Goal: Browse casually: Explore the website without a specific task or goal

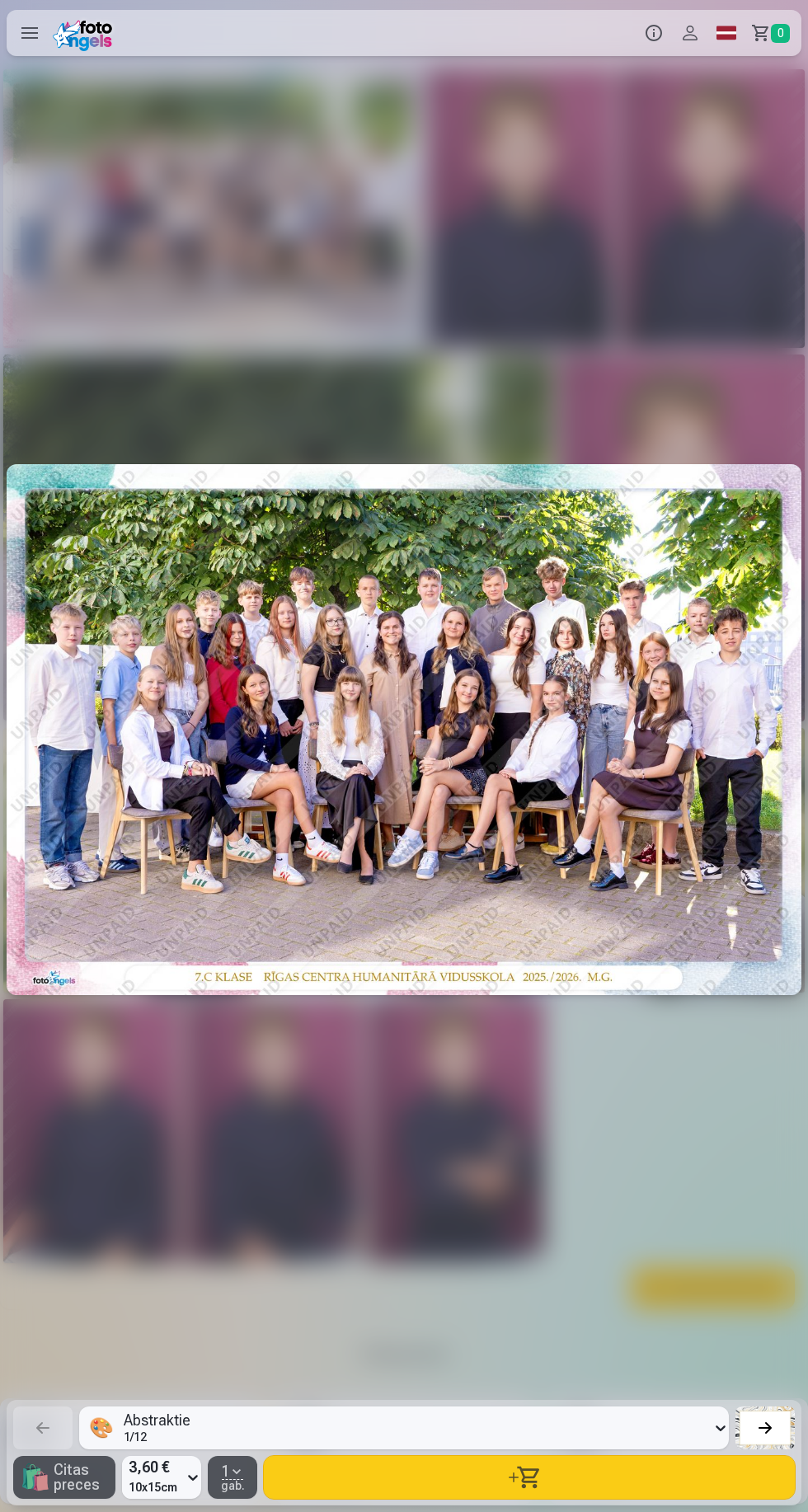
scroll to position [0, 2423]
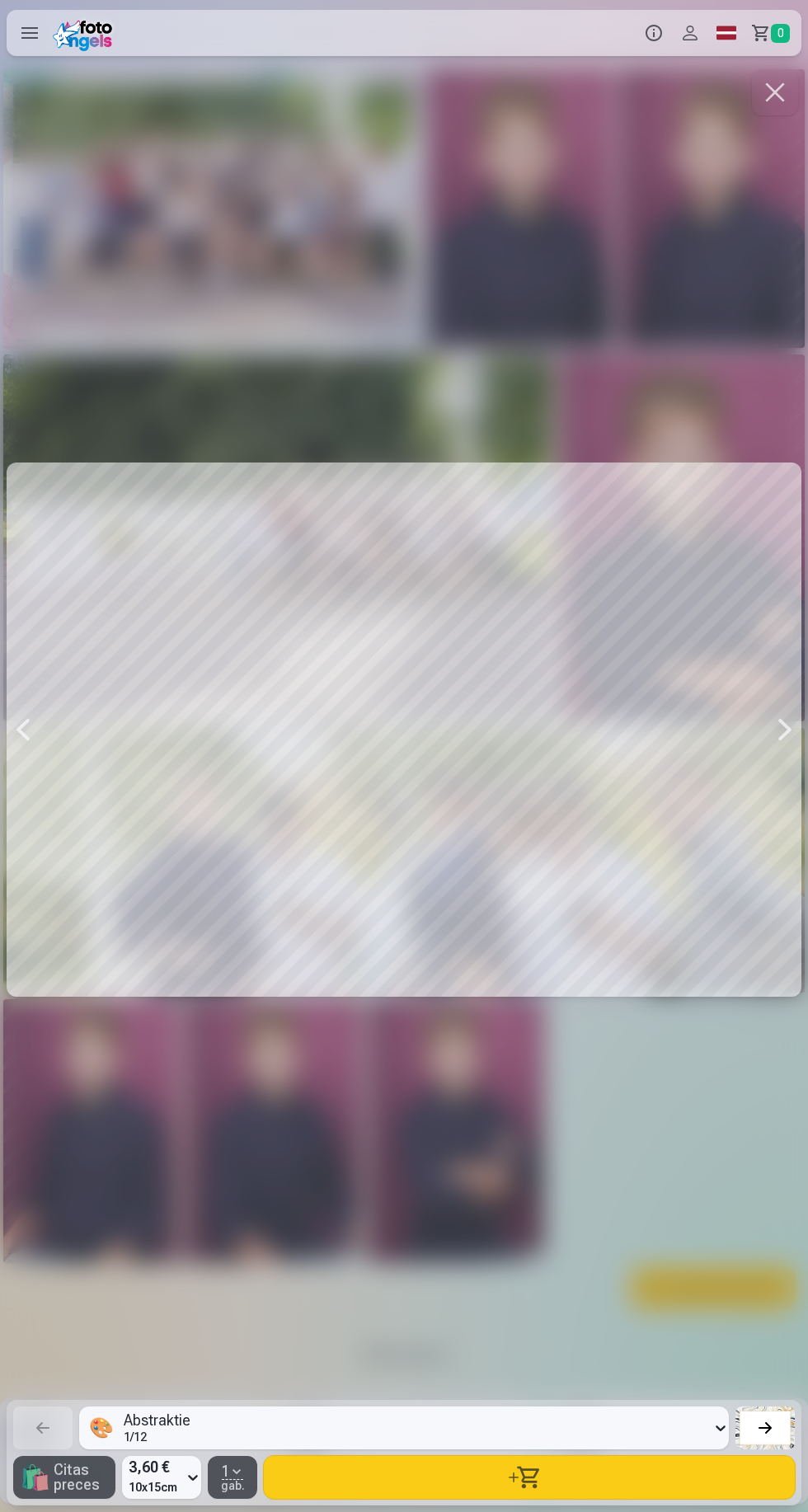
click at [760, 93] on button "button" at bounding box center [774, 92] width 47 height 47
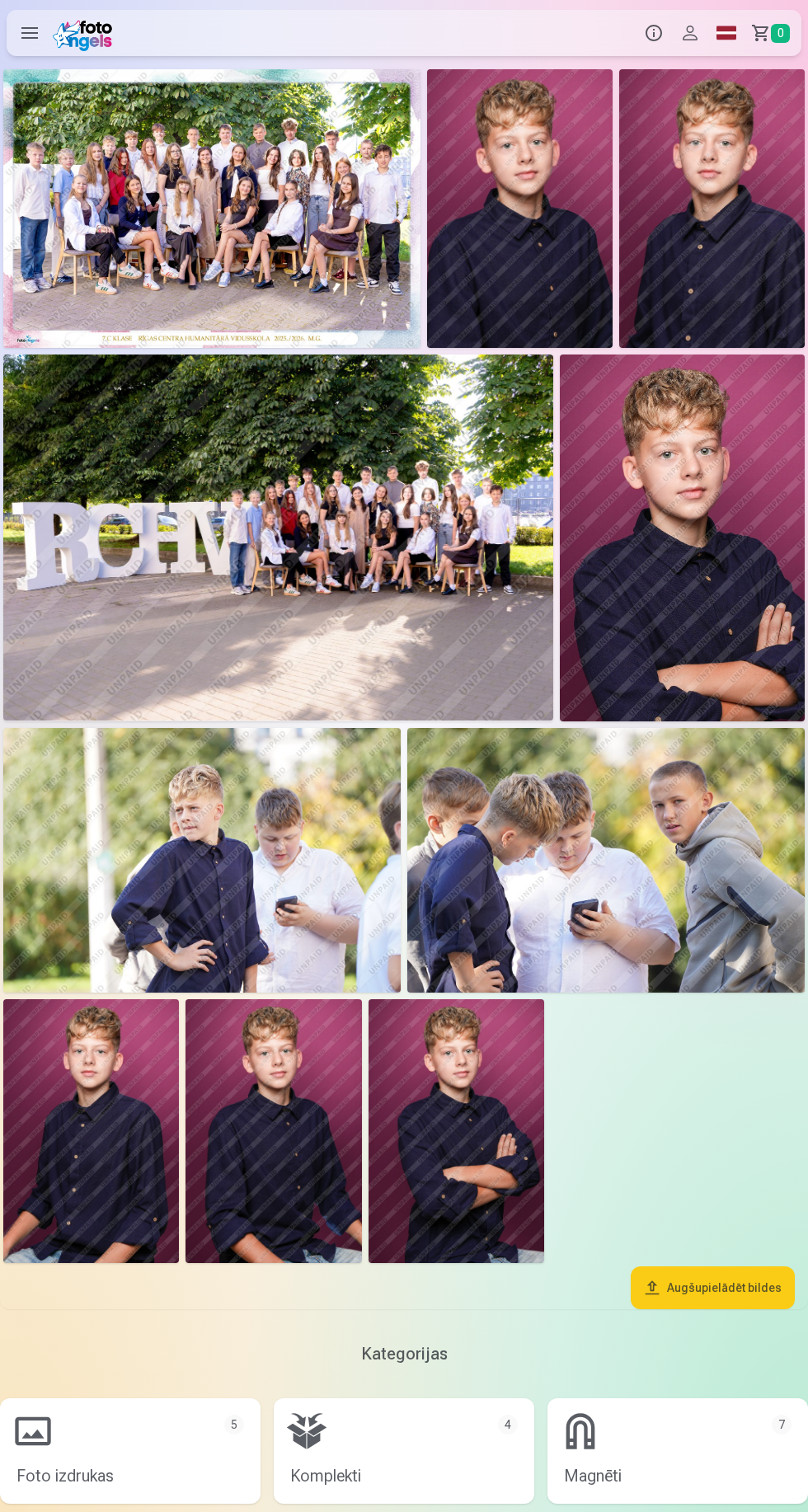
click at [225, 184] on img at bounding box center [212, 208] width 417 height 279
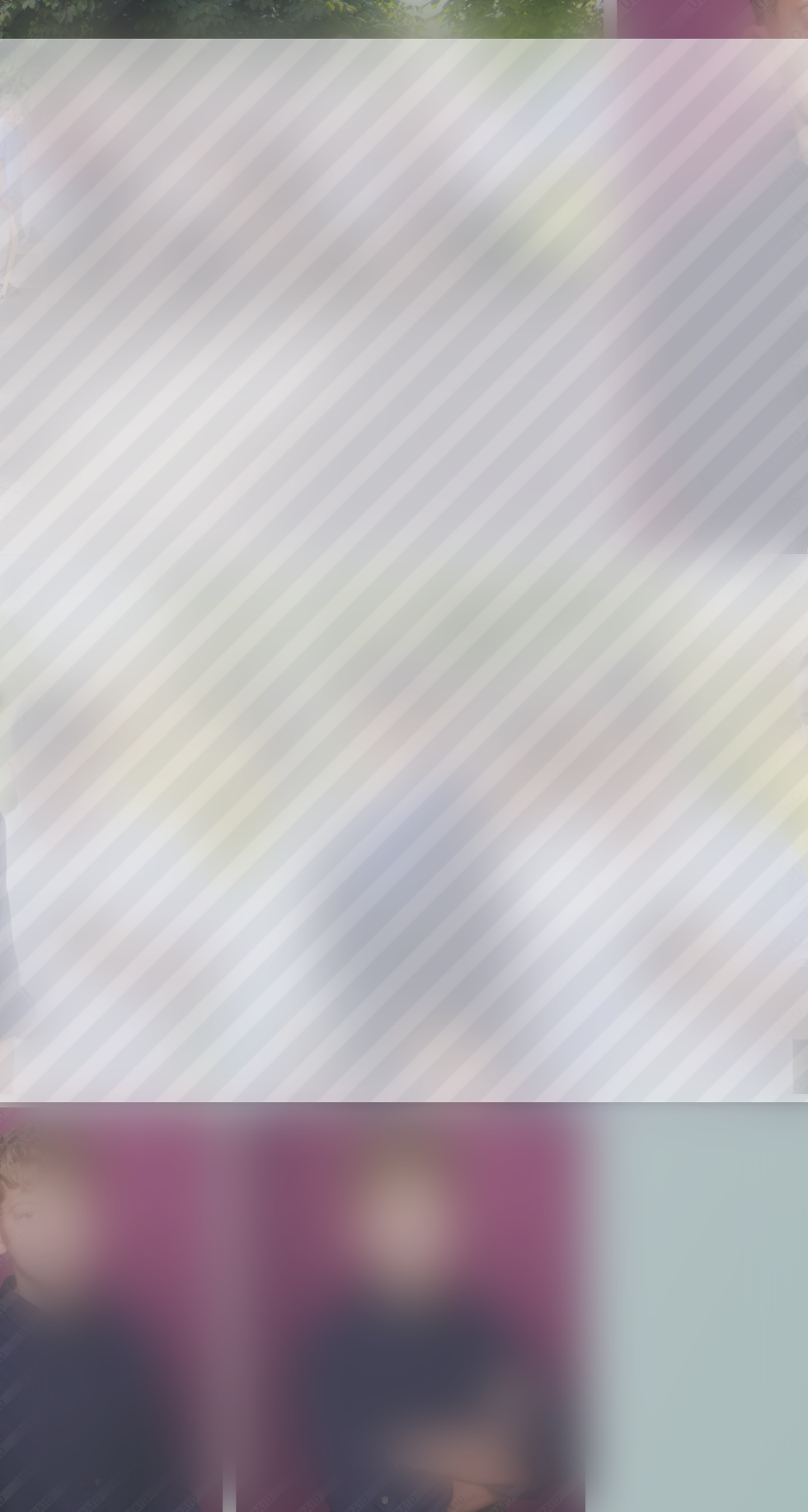
scroll to position [0, 2431]
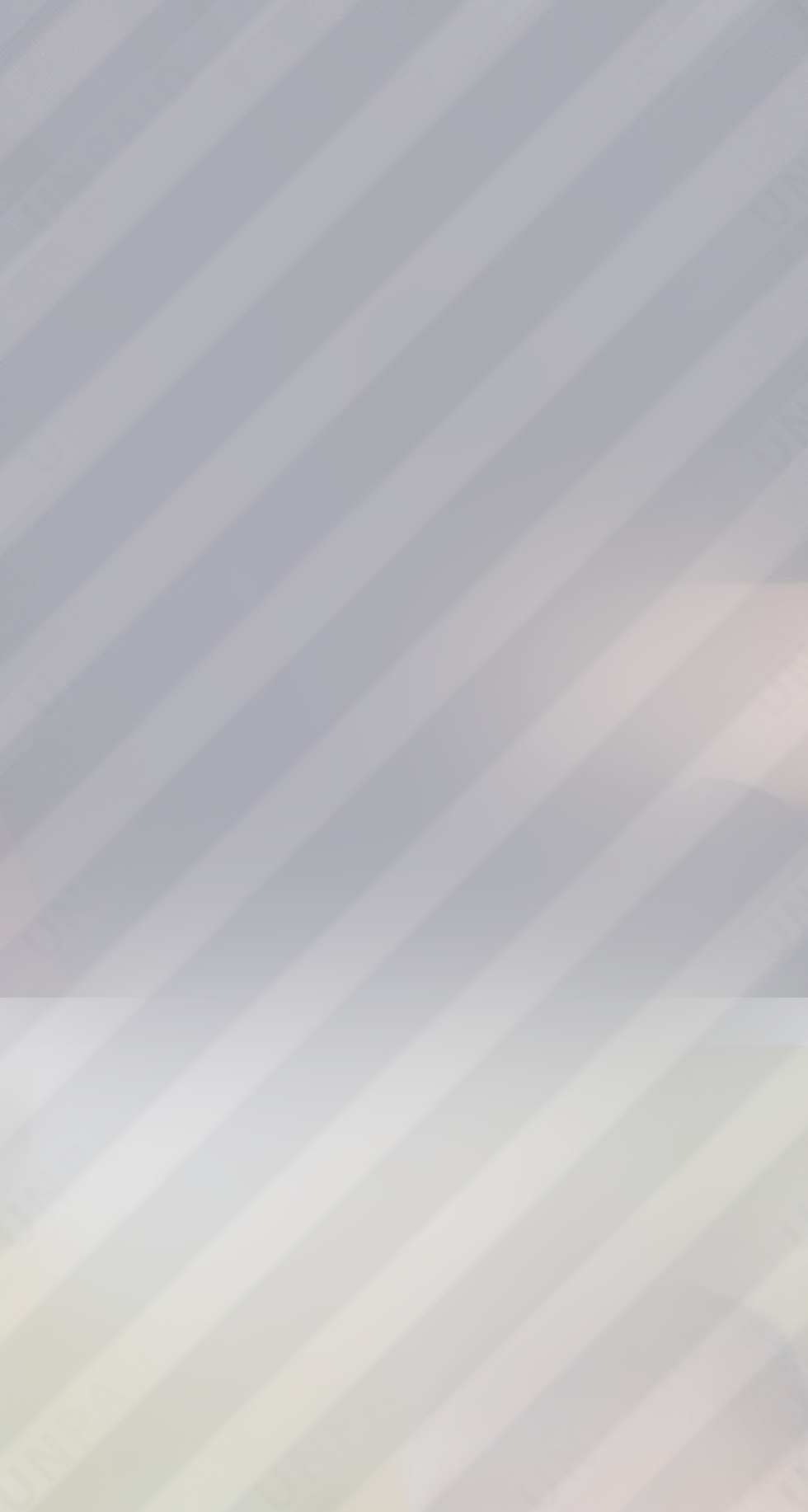
scroll to position [0, 2430]
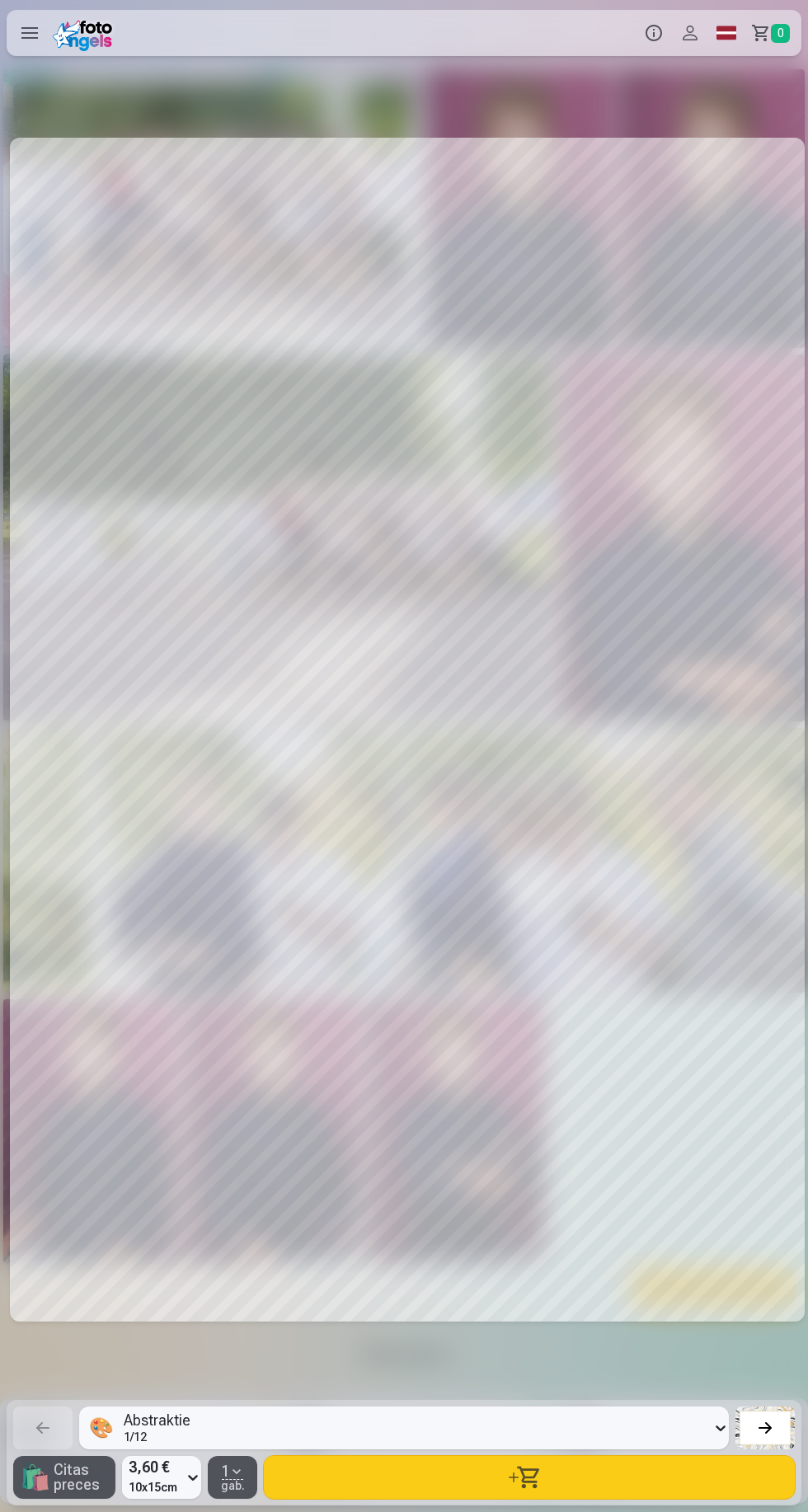
scroll to position [0, 3222]
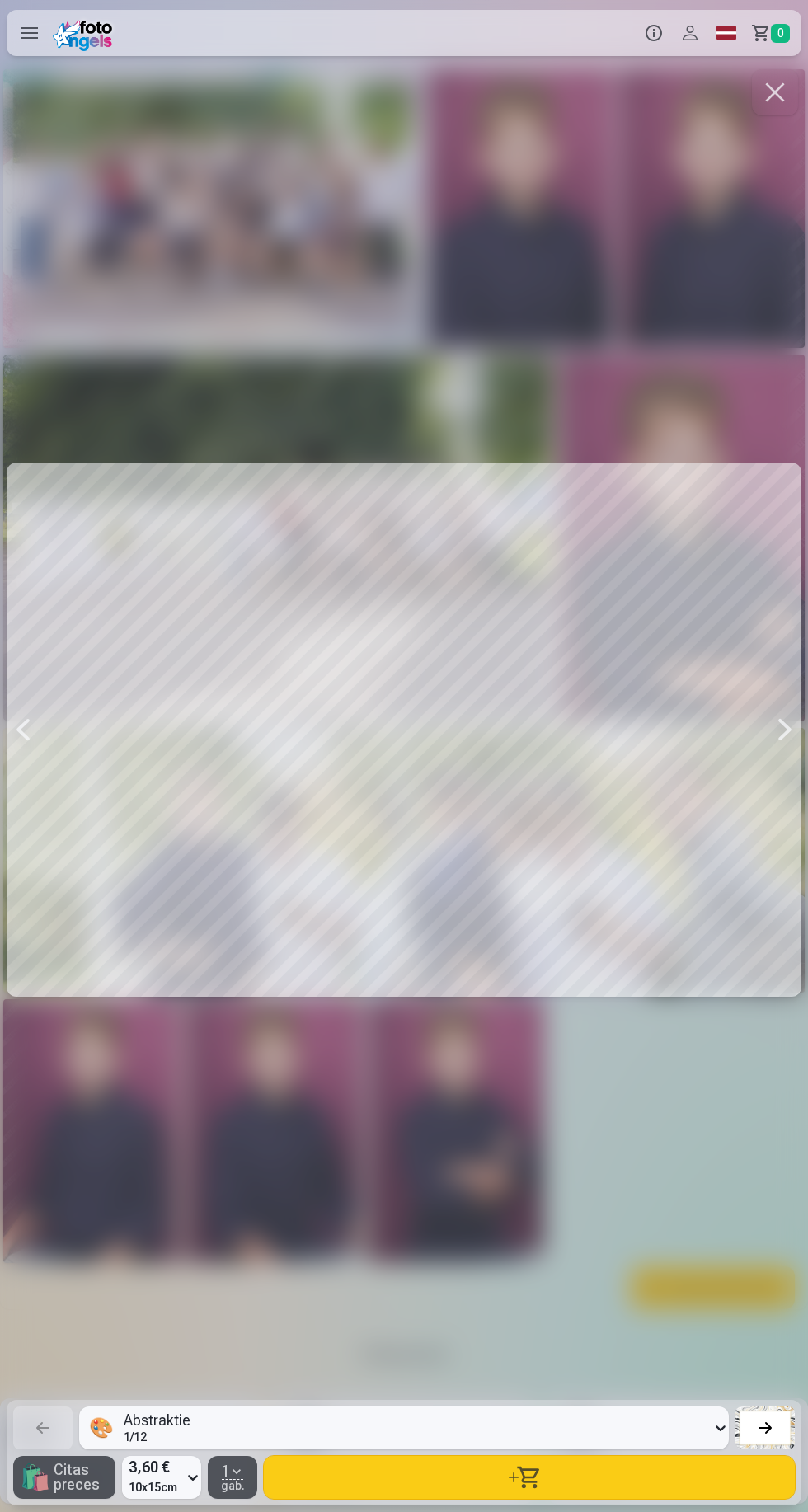
scroll to position [0, 4042]
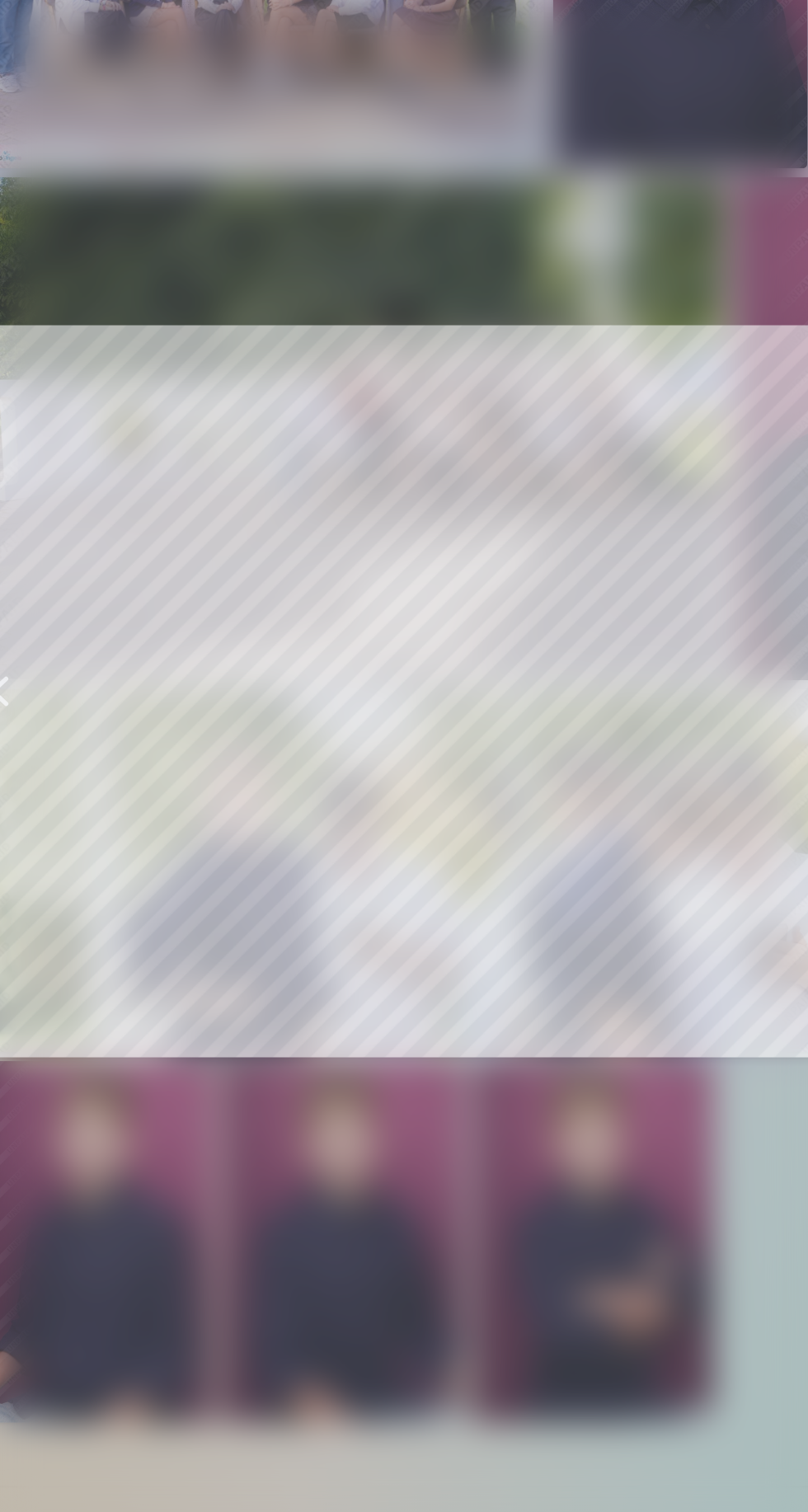
click at [141, 938] on div at bounding box center [404, 730] width 794 height 1327
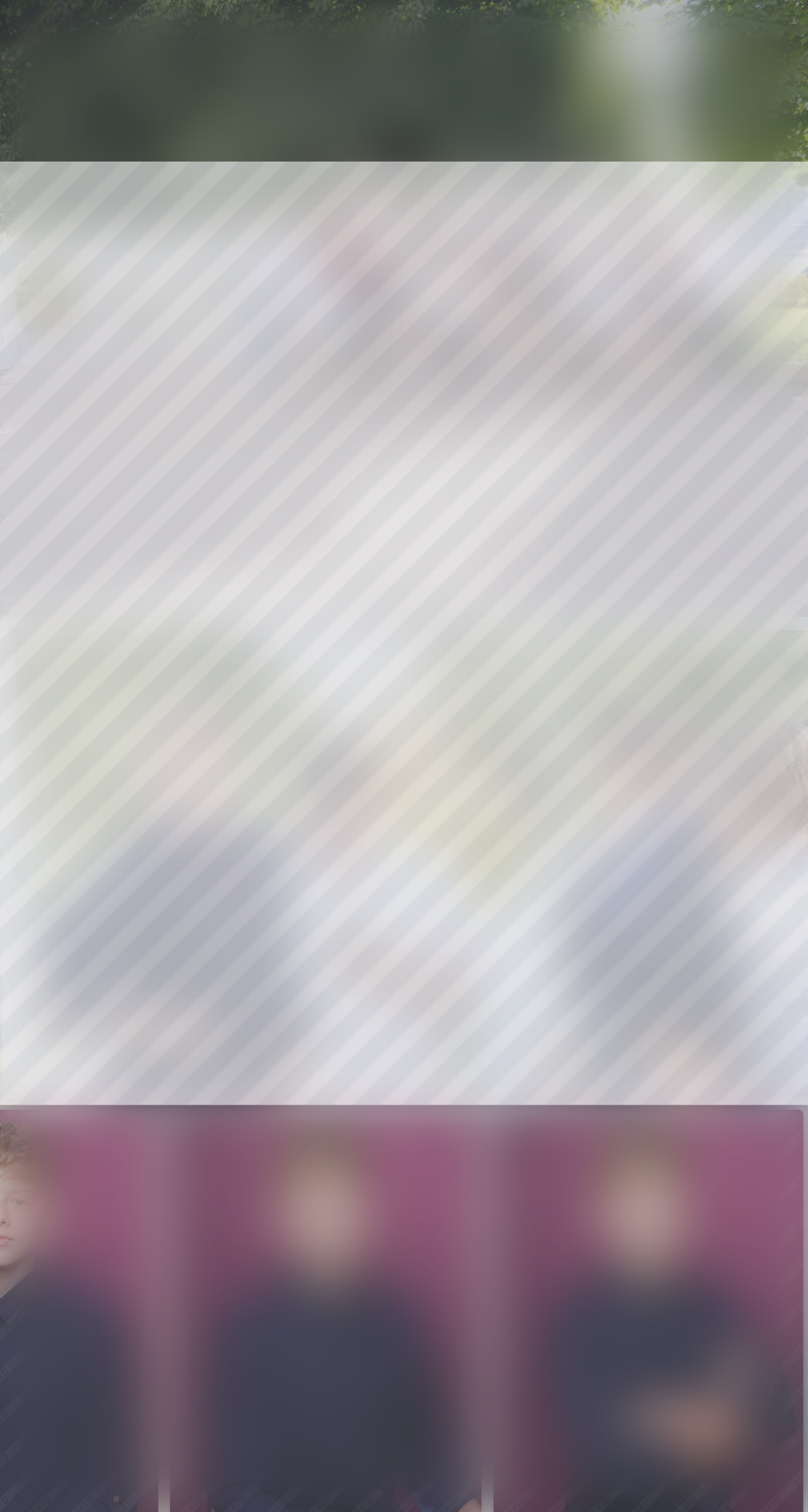
scroll to position [0, 4846]
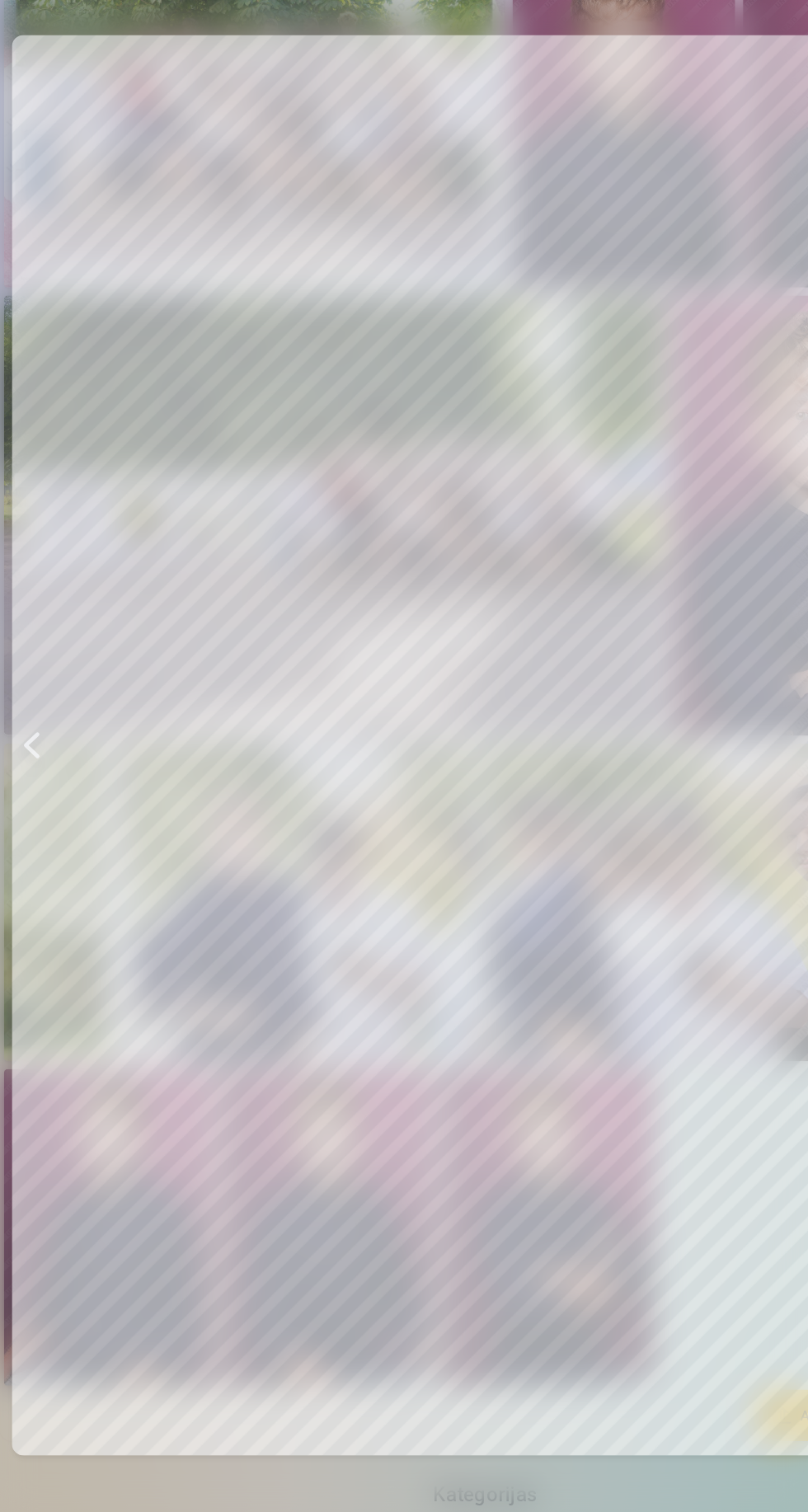
scroll to position [0, 5653]
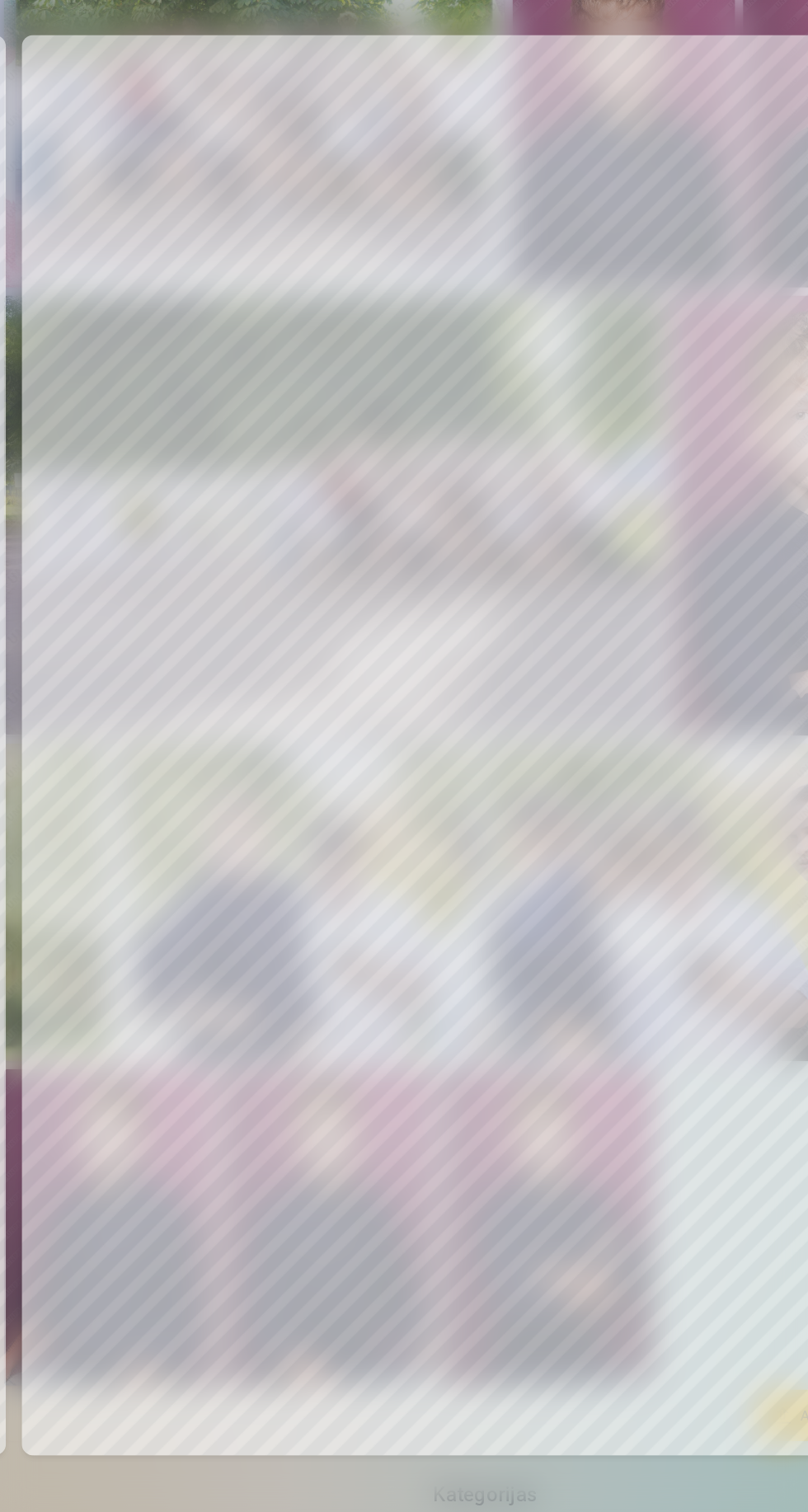
scroll to position [0, 7268]
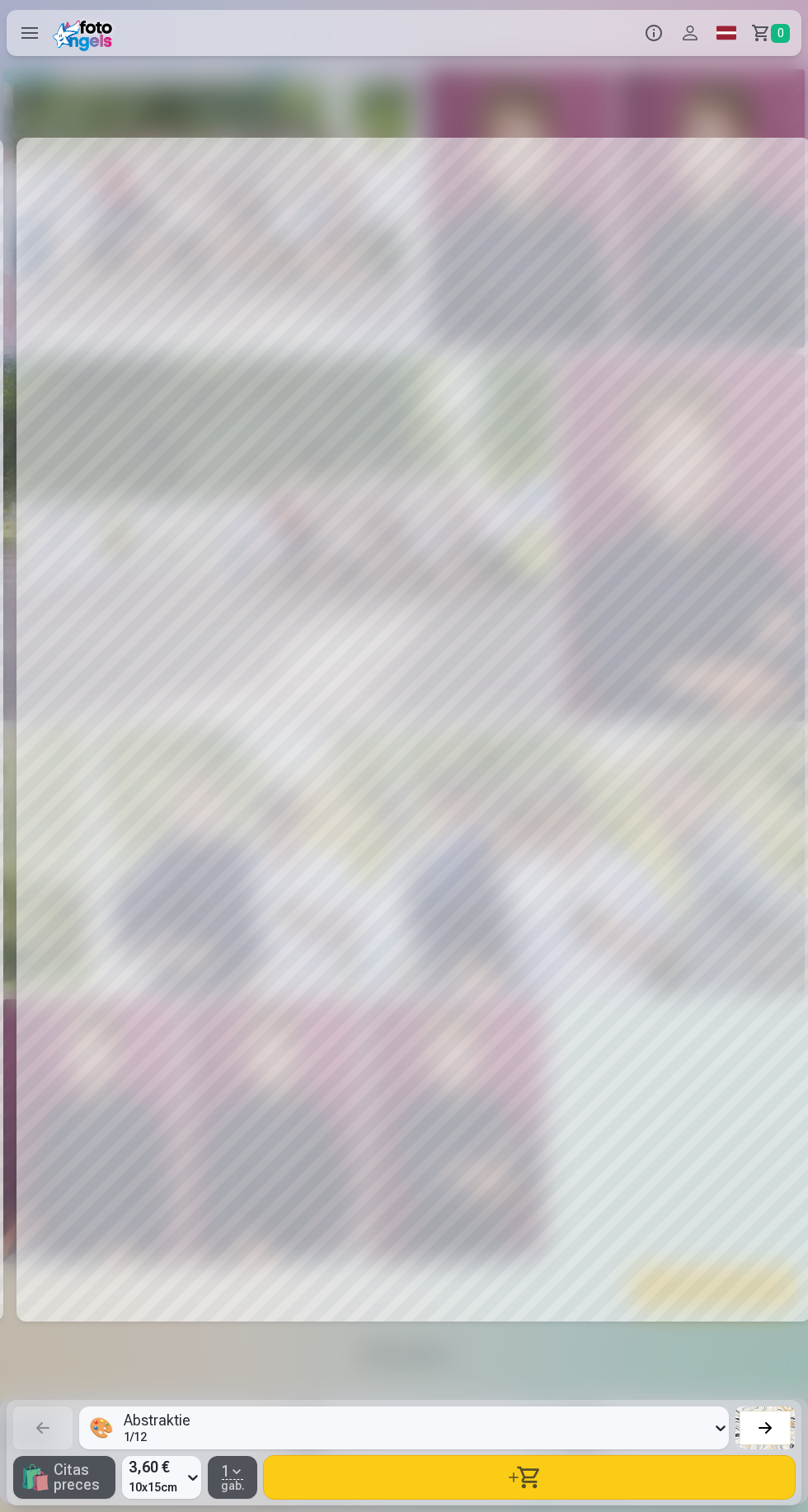
scroll to position [0, 7268]
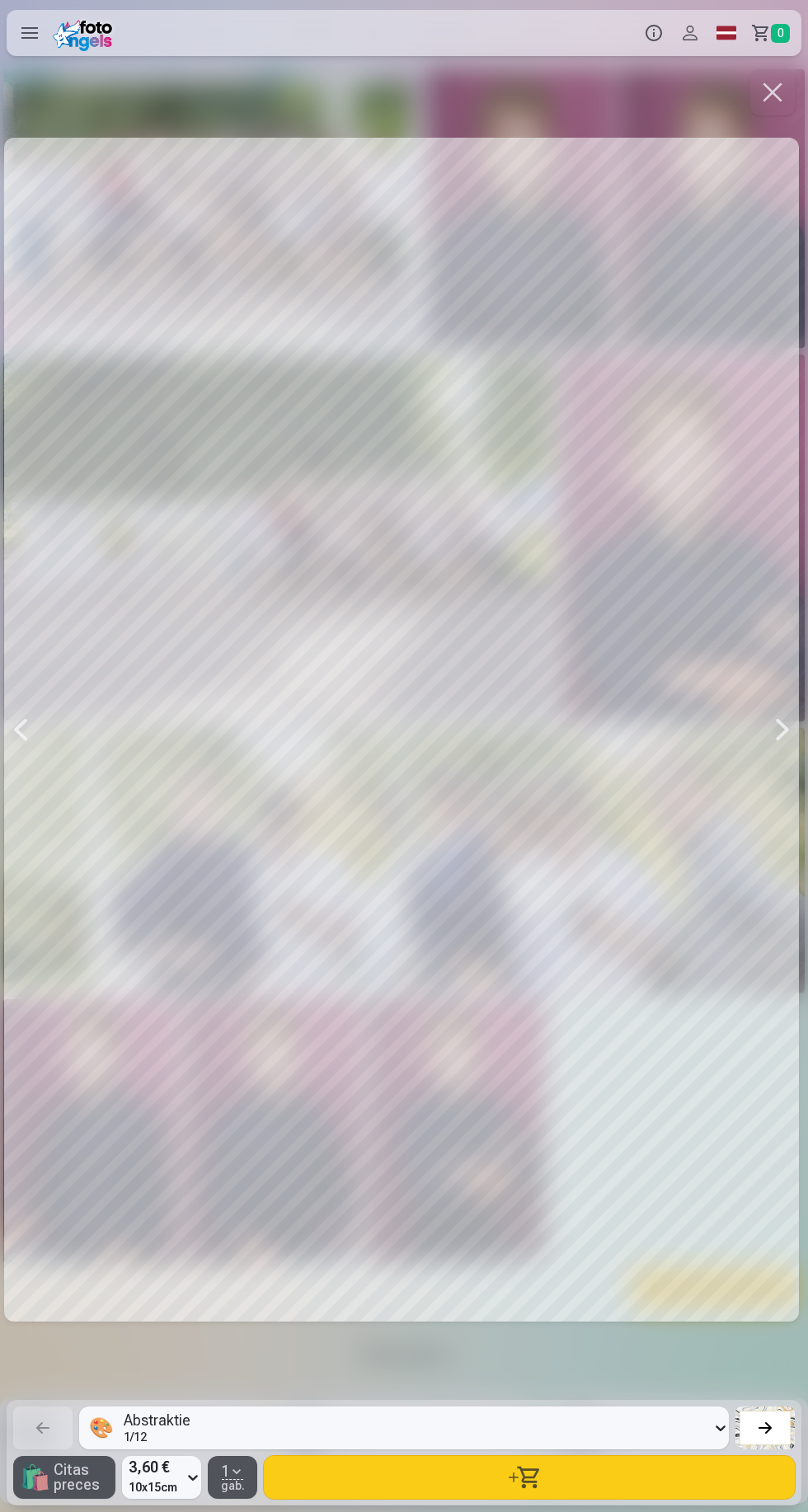
scroll to position [0, 5653]
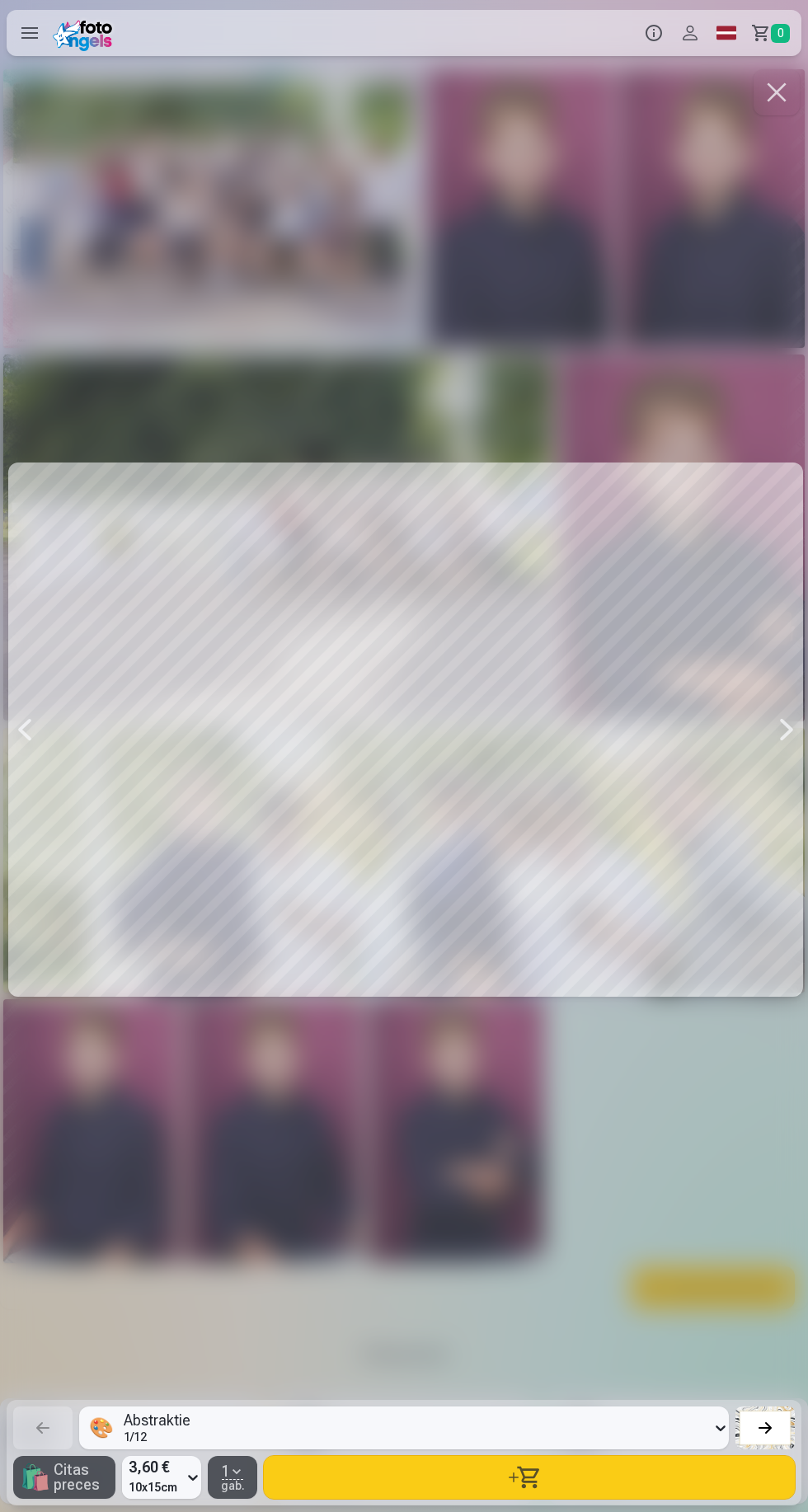
scroll to position [0, 4845]
click at [143, 989] on div at bounding box center [404, 730] width 794 height 1327
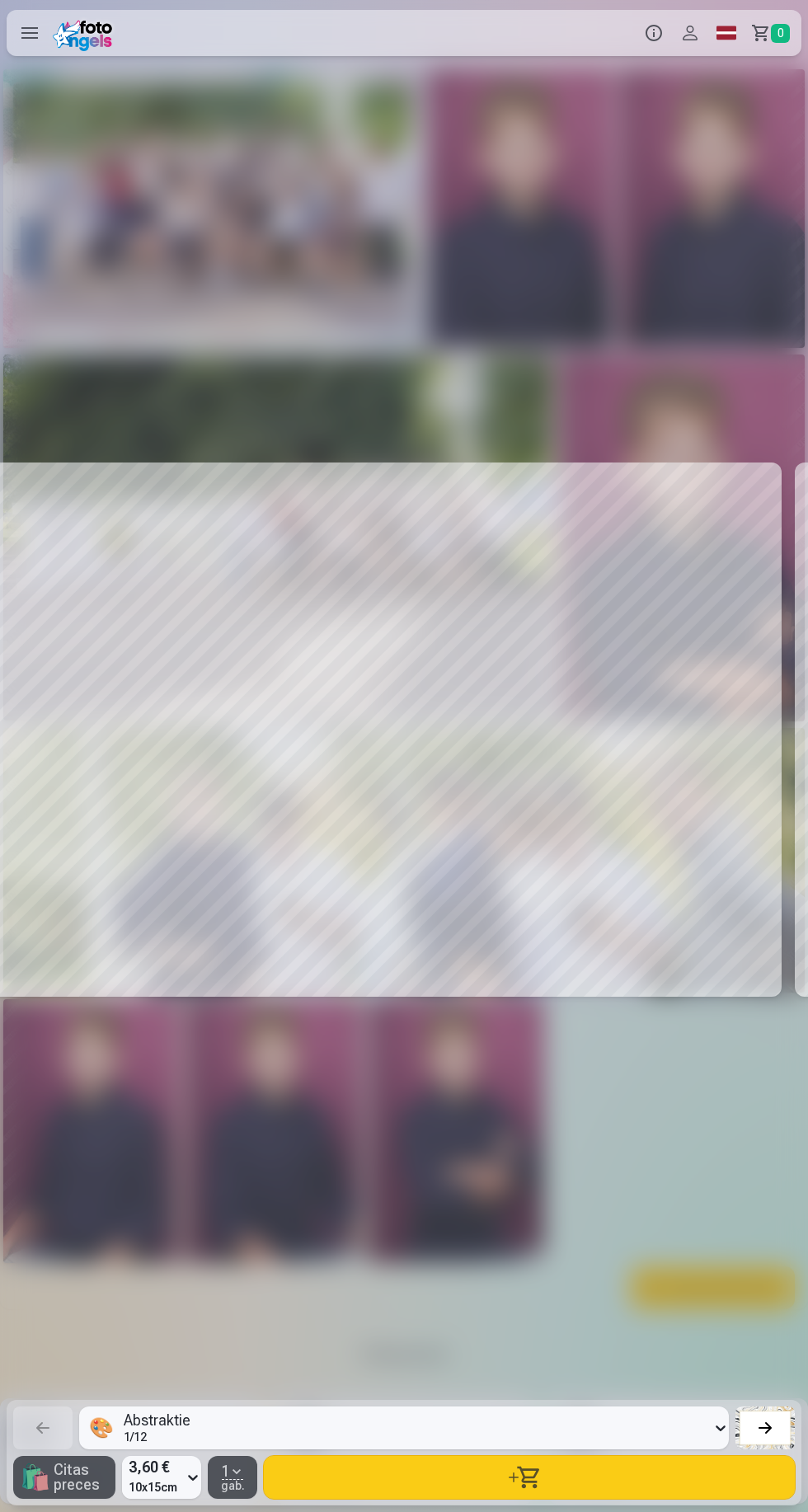
scroll to position [0, 4038]
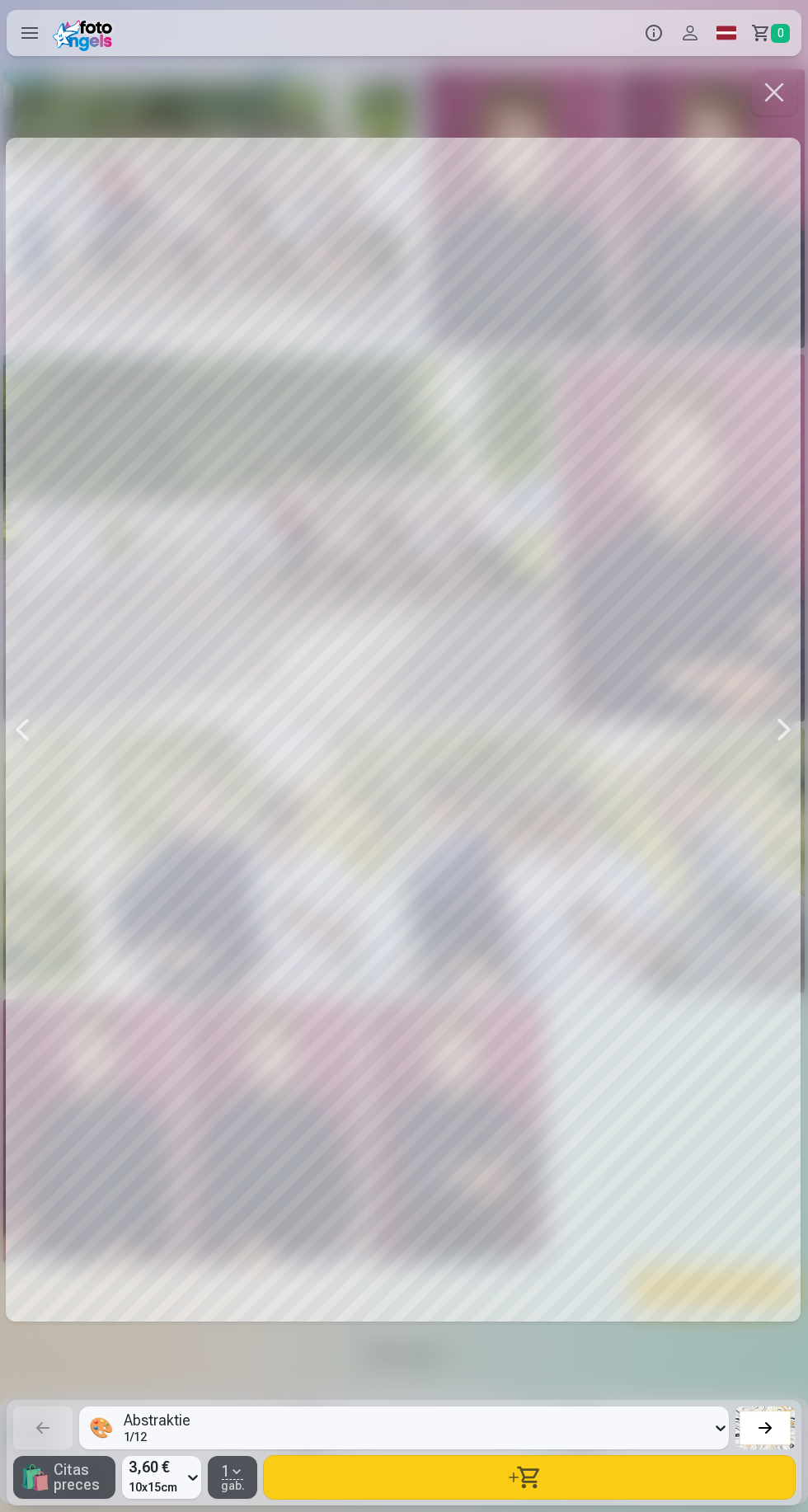
scroll to position [0, 3230]
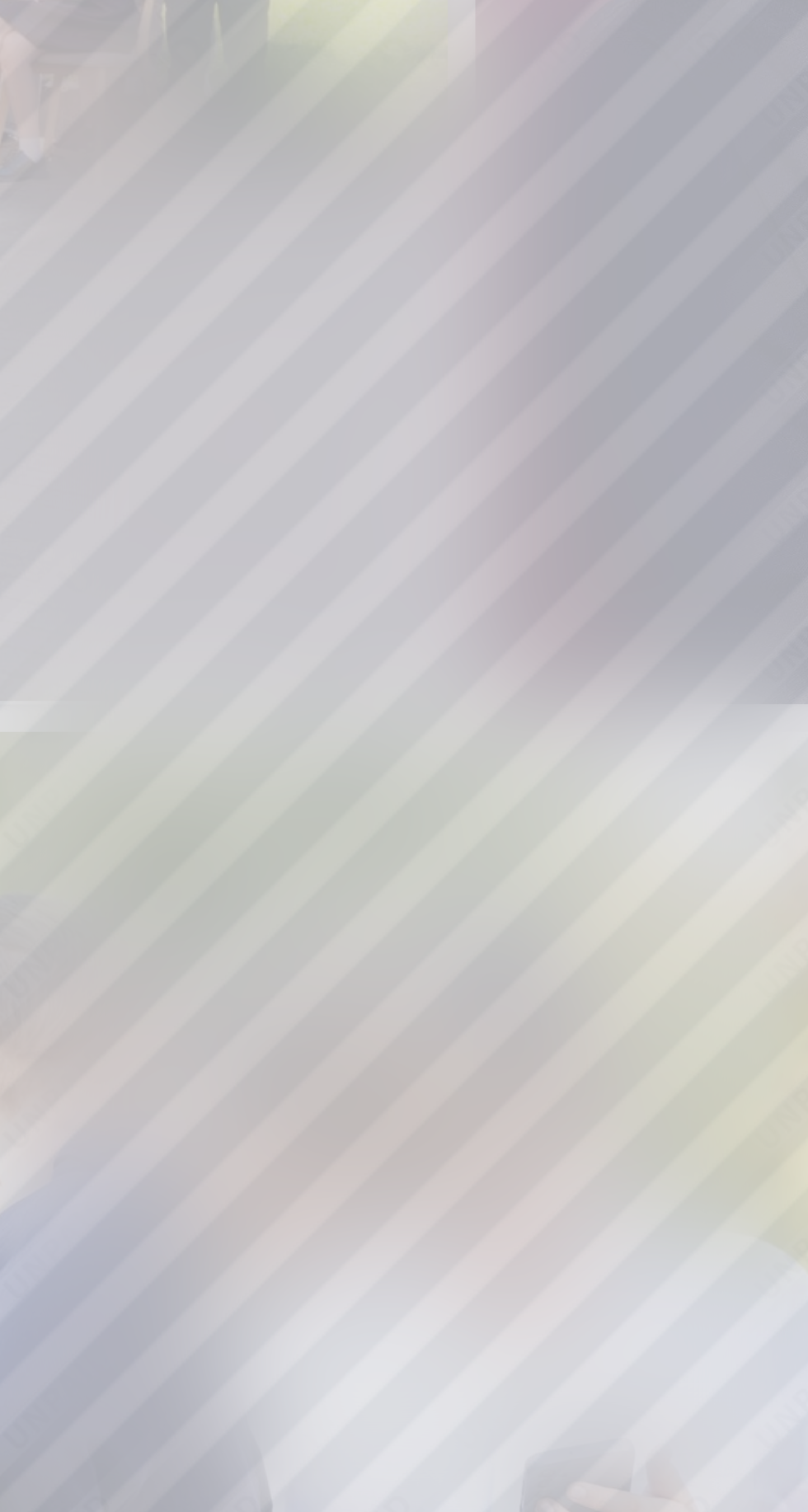
scroll to position [0, 2338]
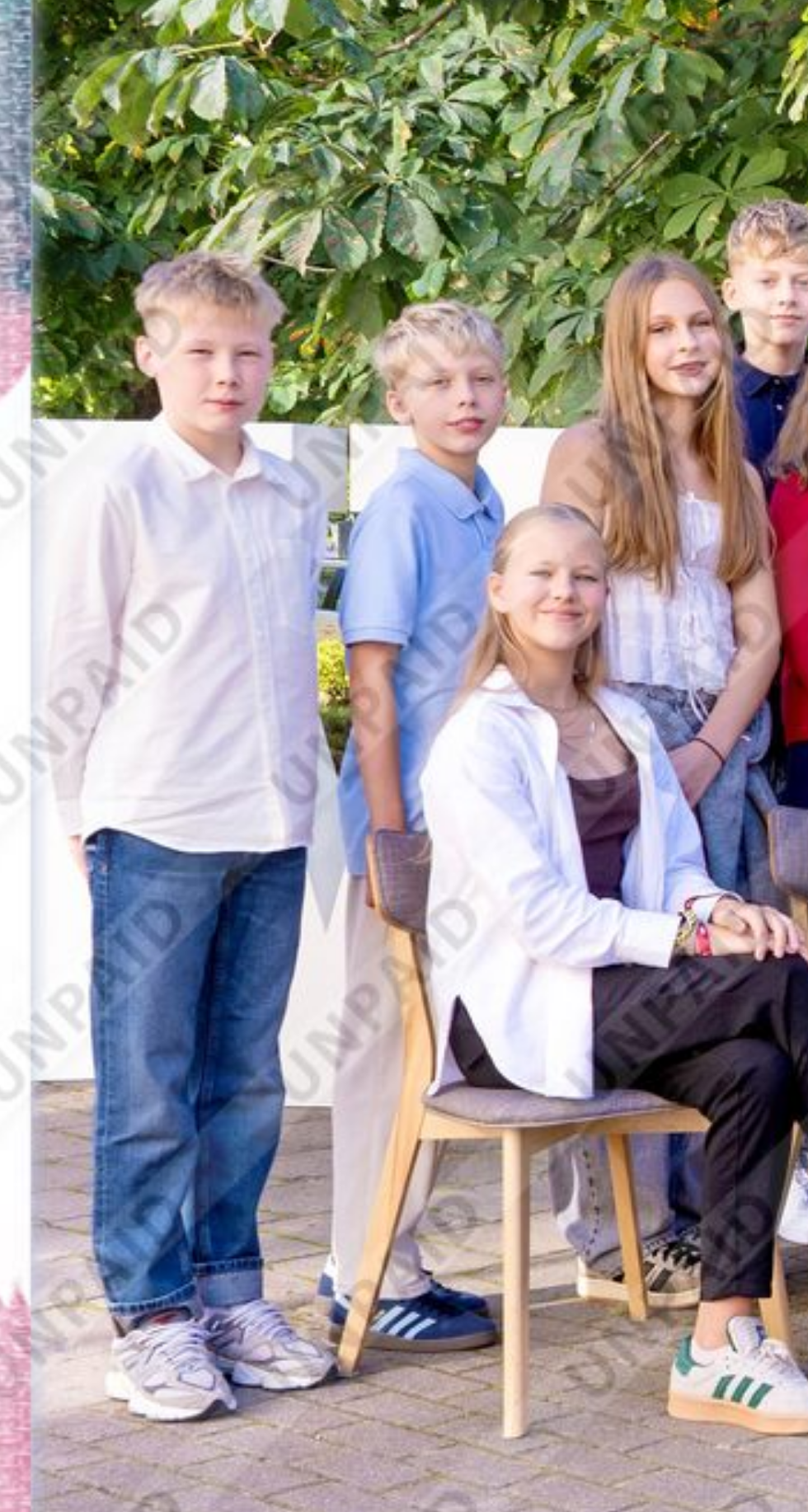
scroll to position [0, 18]
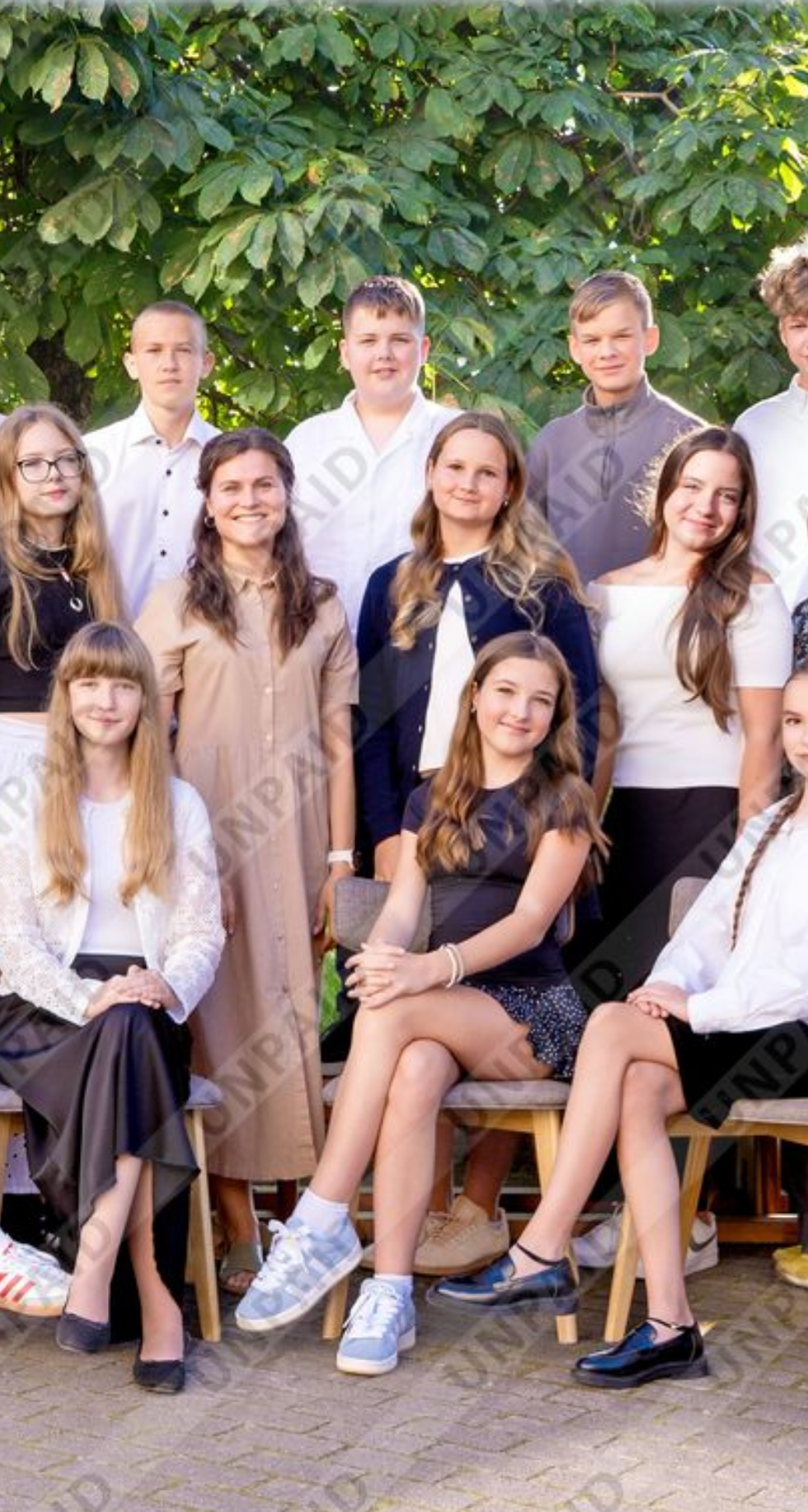
scroll to position [0, 152]
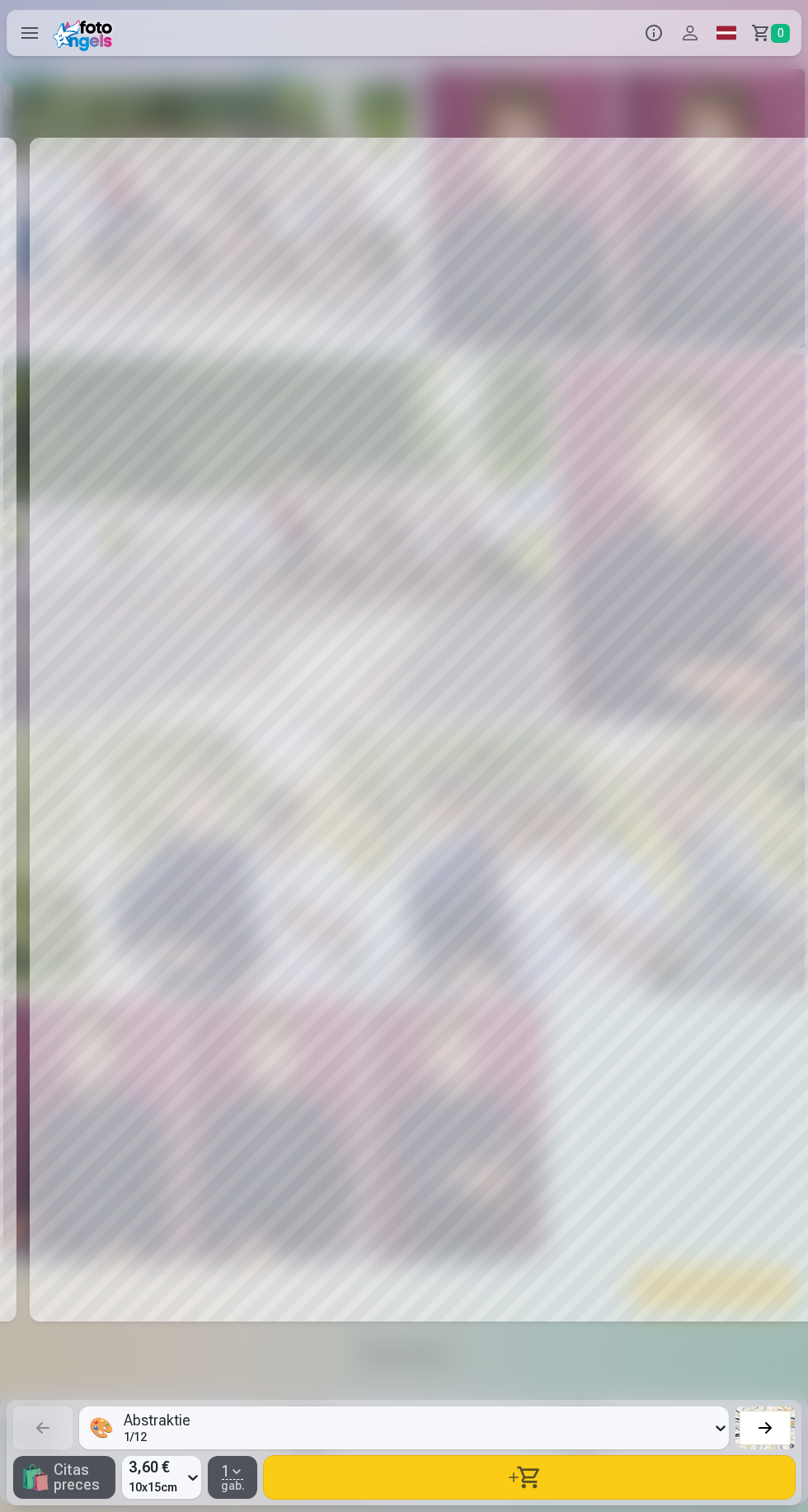
scroll to position [0, 7268]
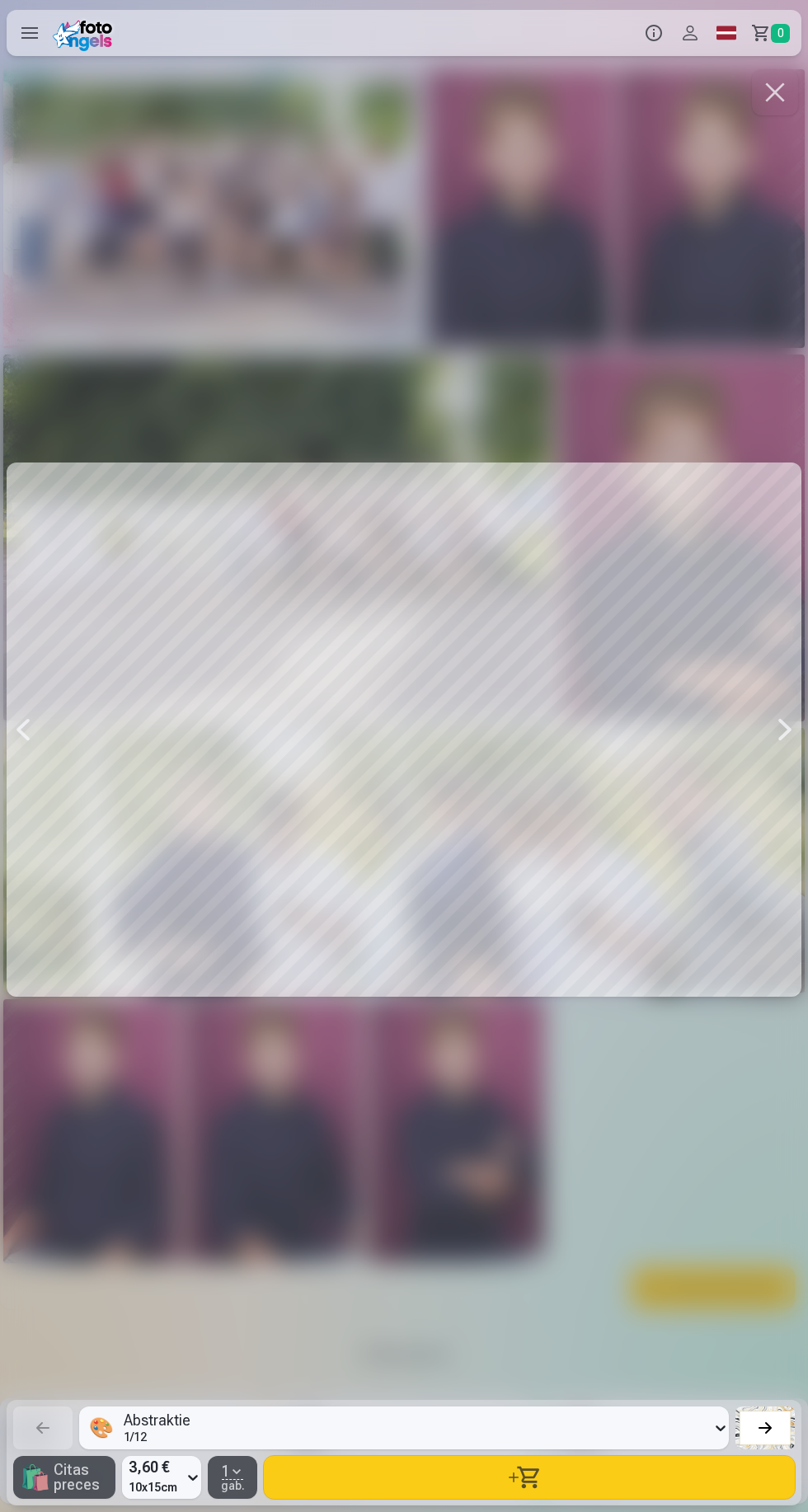
scroll to position [0, 2423]
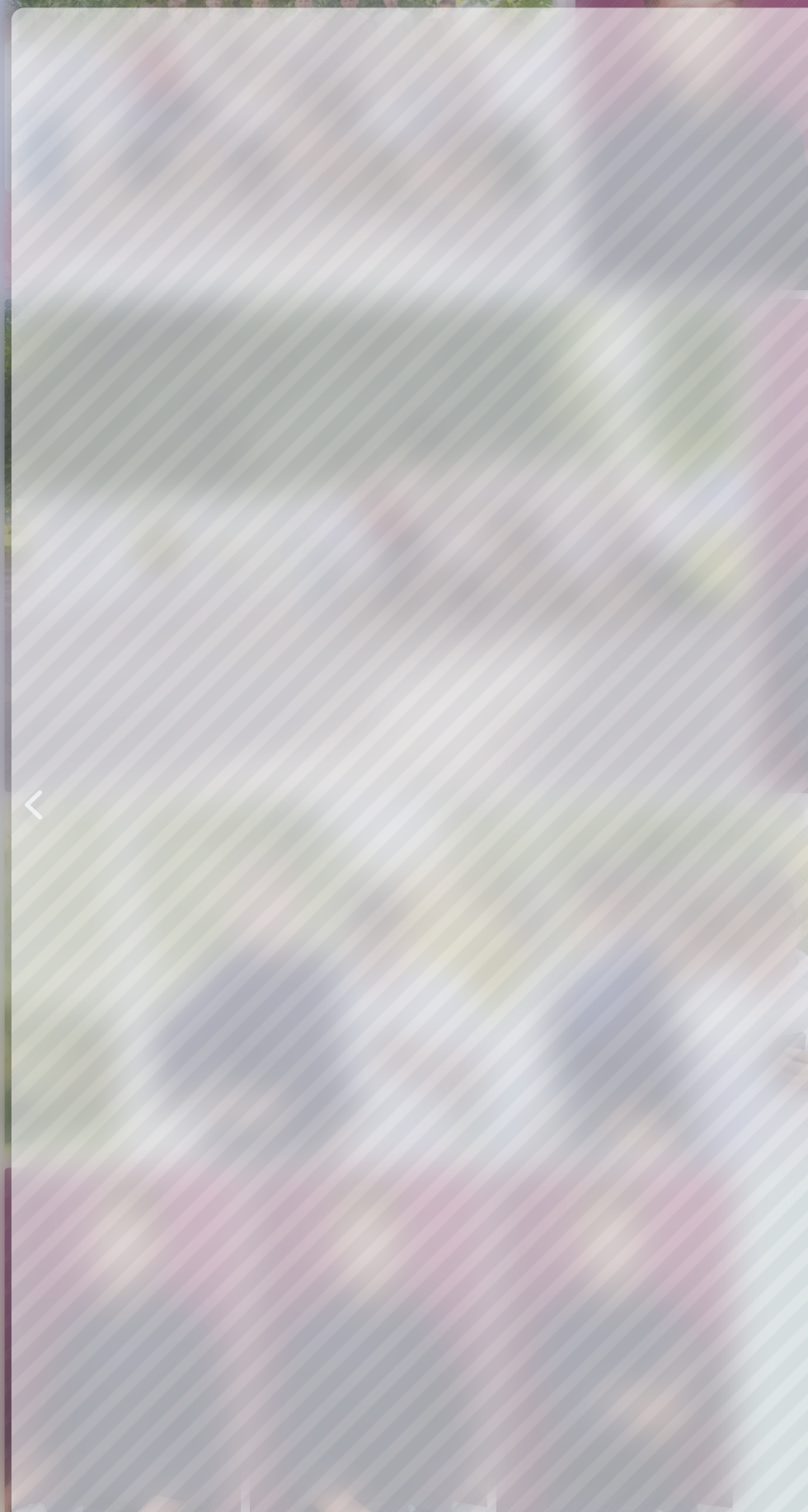
scroll to position [0, 809]
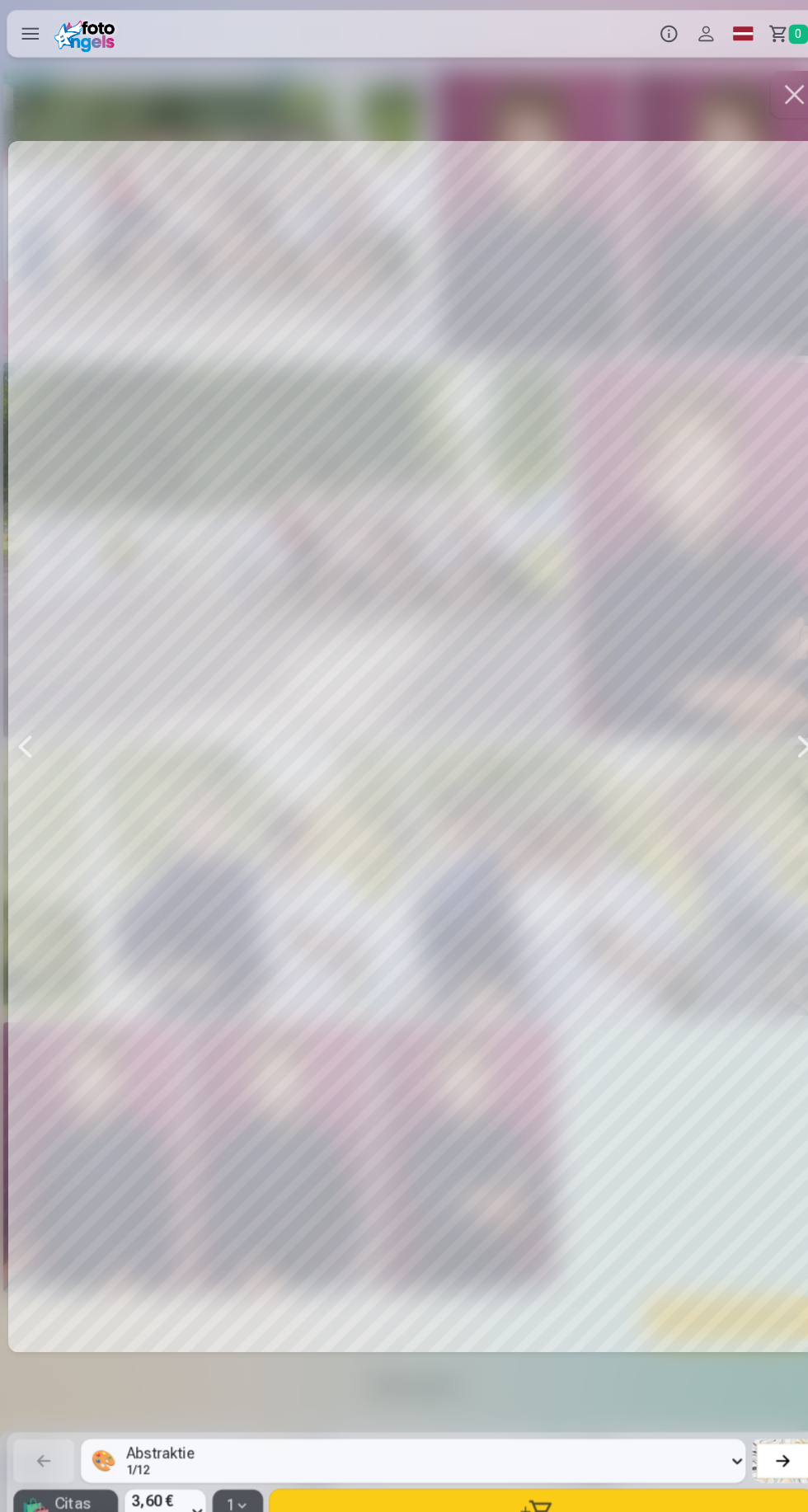
scroll to position [0, 3230]
